Goal: Task Accomplishment & Management: Manage account settings

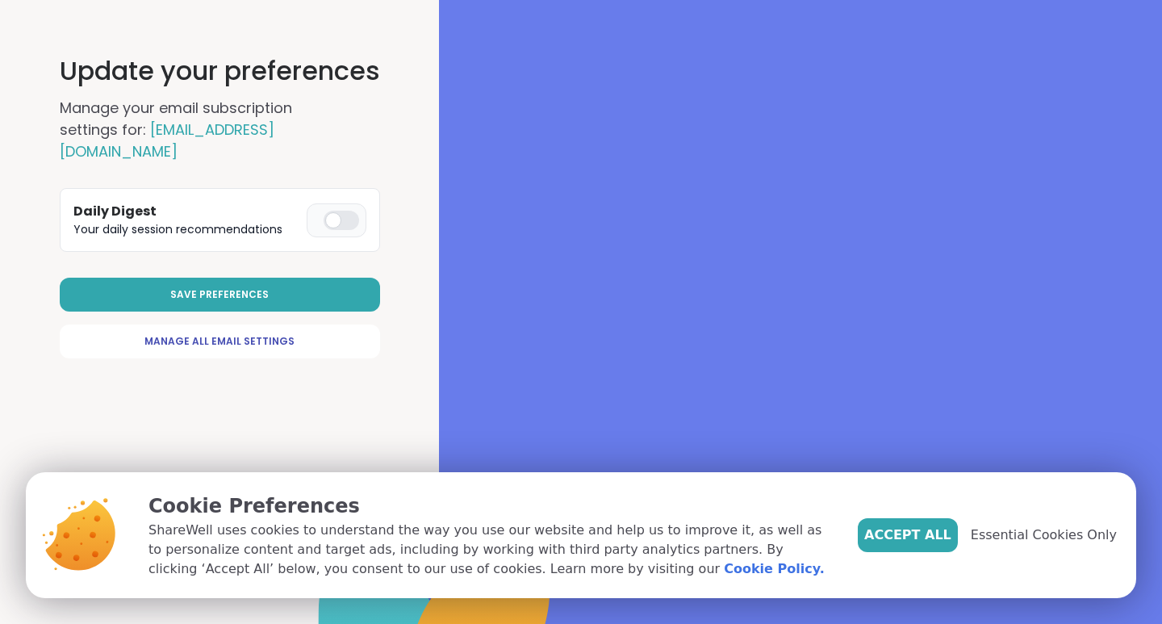
click at [350, 211] on div at bounding box center [342, 220] width 36 height 19
drag, startPoint x: 915, startPoint y: 533, endPoint x: 921, endPoint y: 527, distance: 8.6
click at [916, 533] on span "Accept All" at bounding box center [907, 534] width 87 height 19
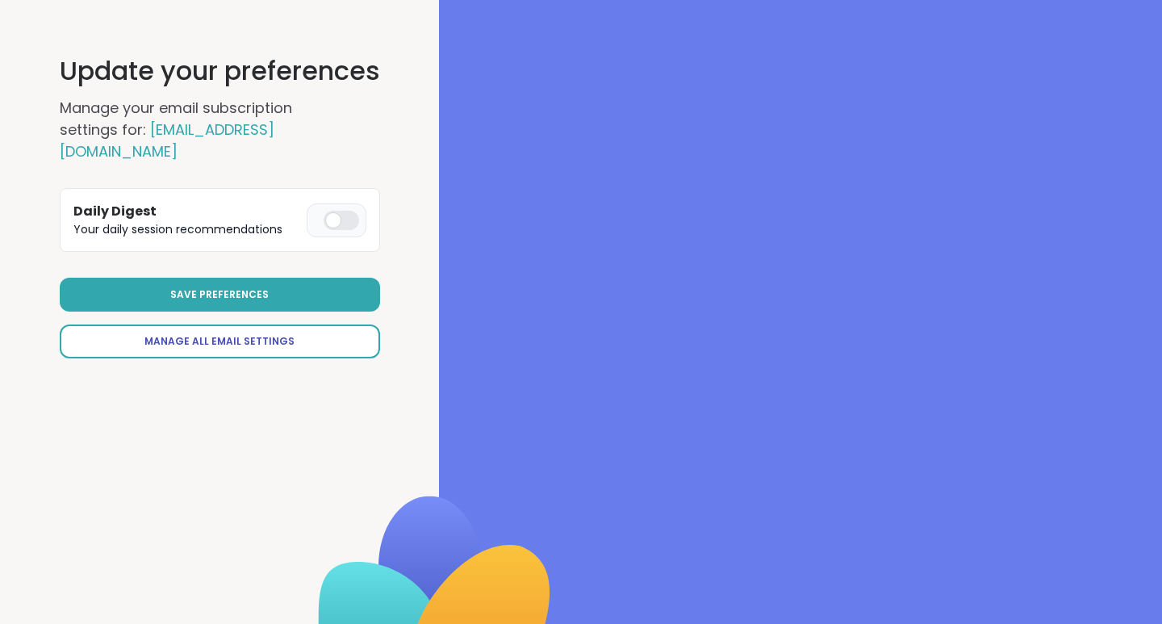
click at [224, 334] on span "Manage All Email Settings" at bounding box center [219, 341] width 150 height 15
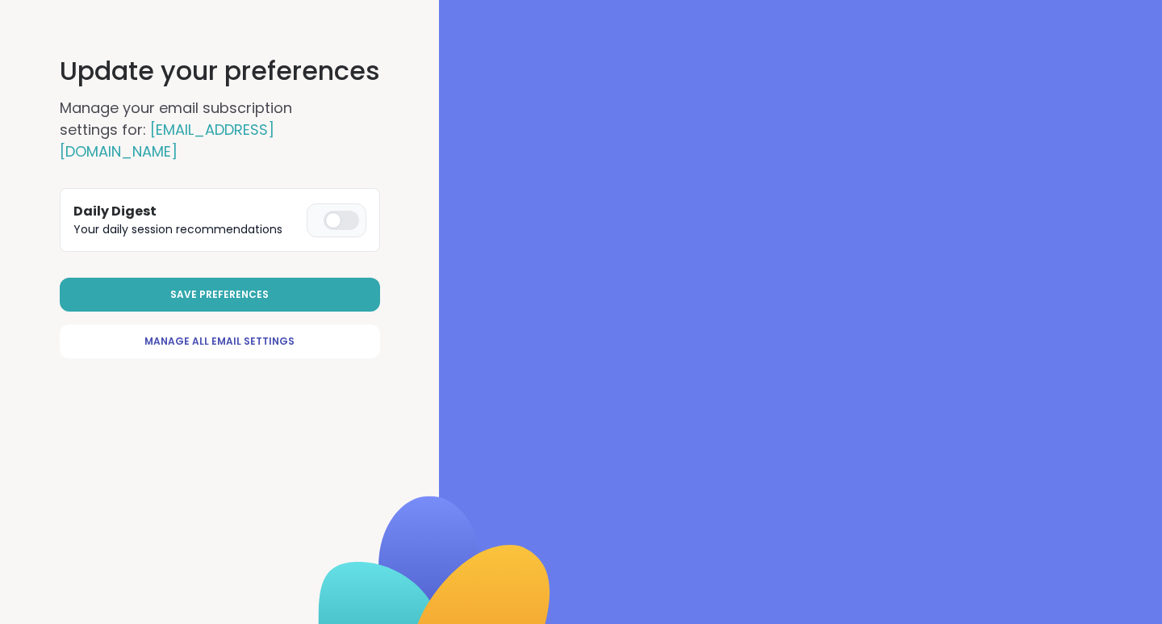
click at [349, 211] on div at bounding box center [342, 220] width 36 height 19
click at [261, 278] on button "Save Preferences" at bounding box center [220, 295] width 320 height 34
